Goal: Task Accomplishment & Management: Manage account settings

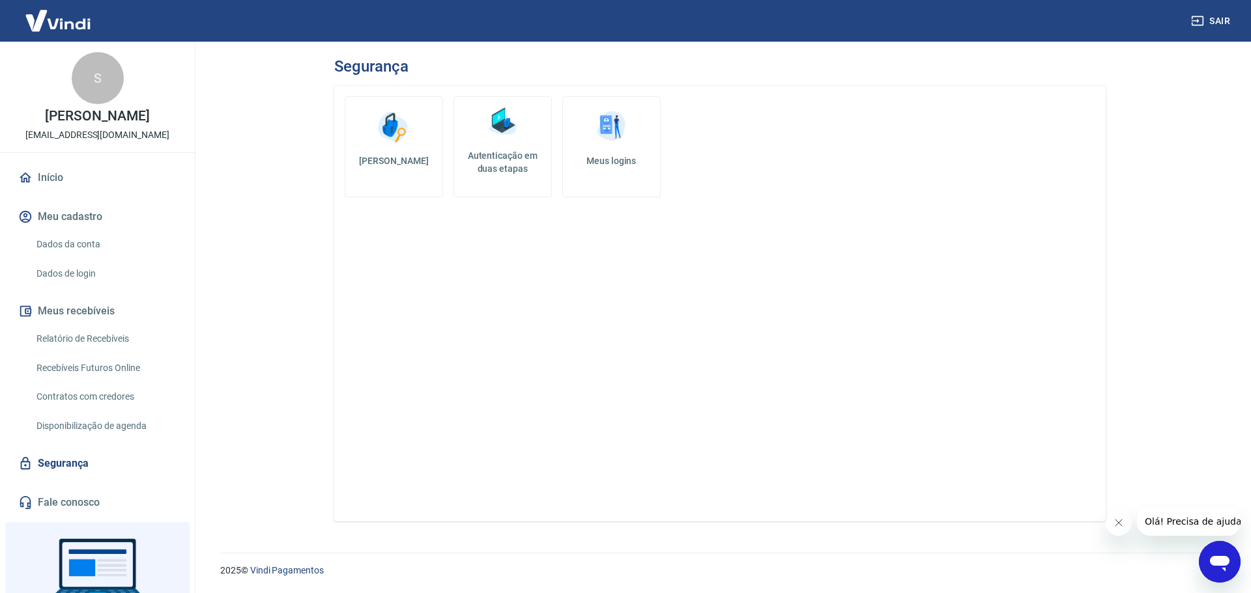
click at [605, 135] on img at bounding box center [610, 126] width 39 height 39
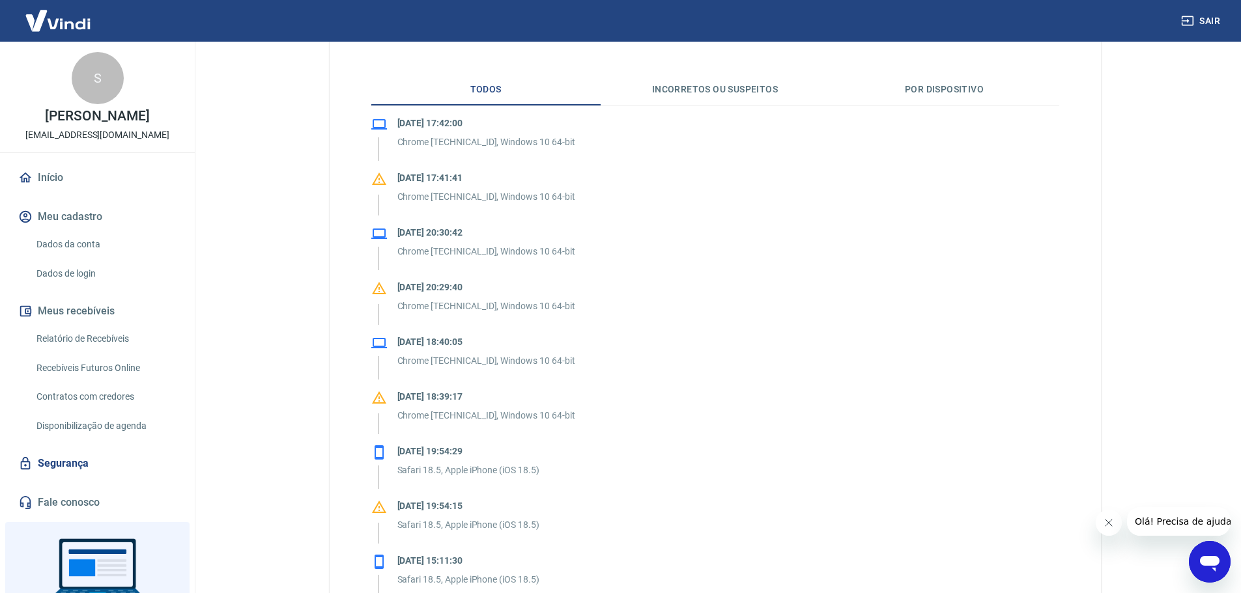
scroll to position [261, 0]
click at [76, 271] on link "Dados de login" at bounding box center [105, 274] width 148 height 27
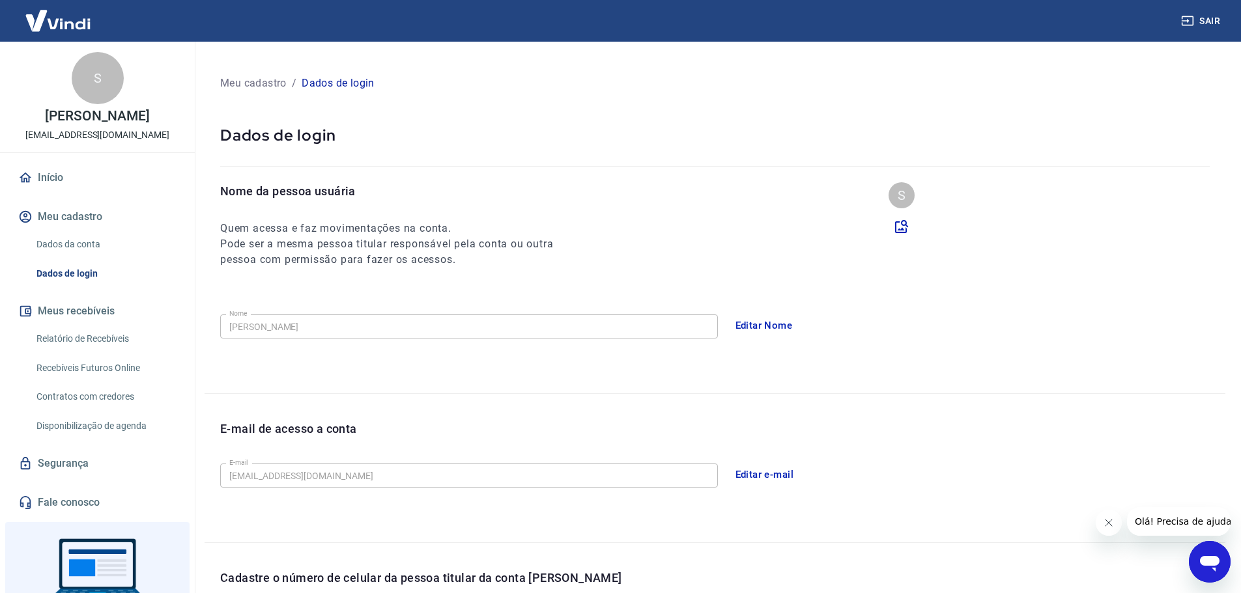
click at [57, 179] on link "Início" at bounding box center [97, 177] width 163 height 29
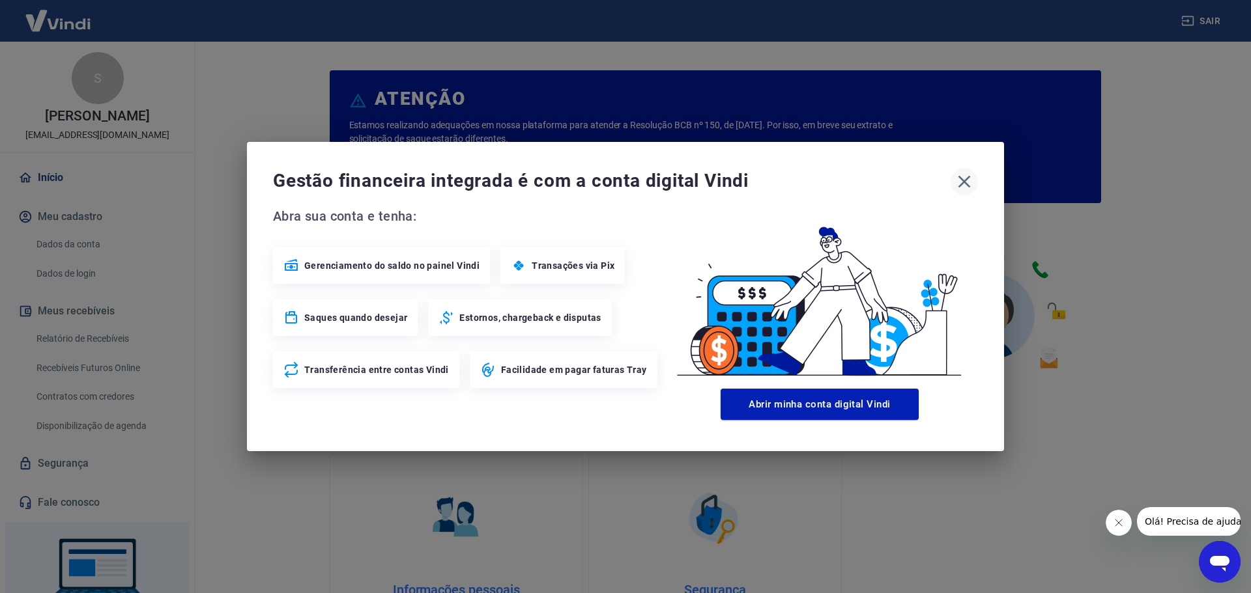
click at [969, 177] on icon "button" at bounding box center [964, 182] width 12 height 12
